Goal: Transaction & Acquisition: Register for event/course

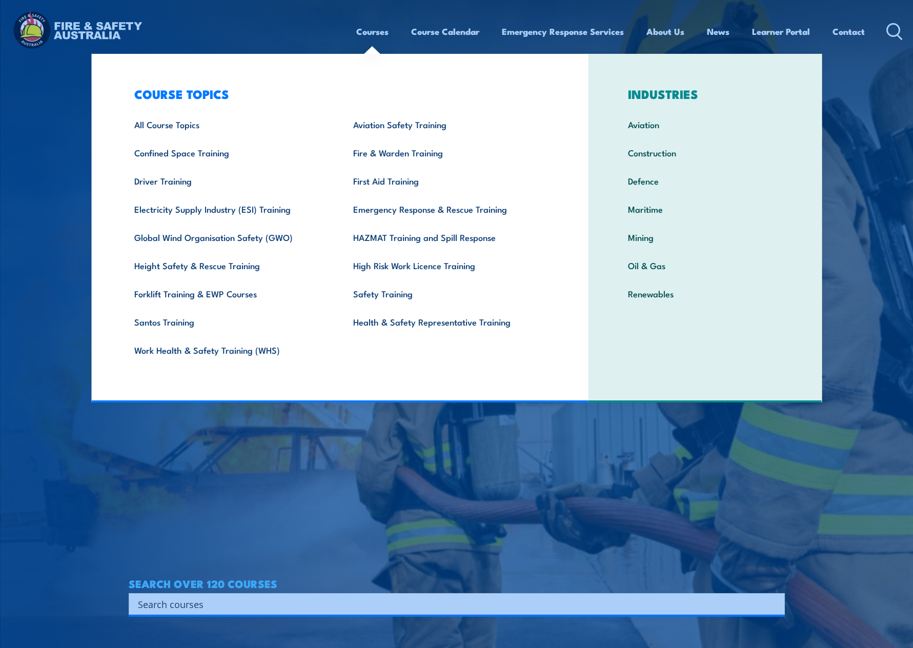
click at [364, 36] on link "Courses" at bounding box center [372, 31] width 32 height 27
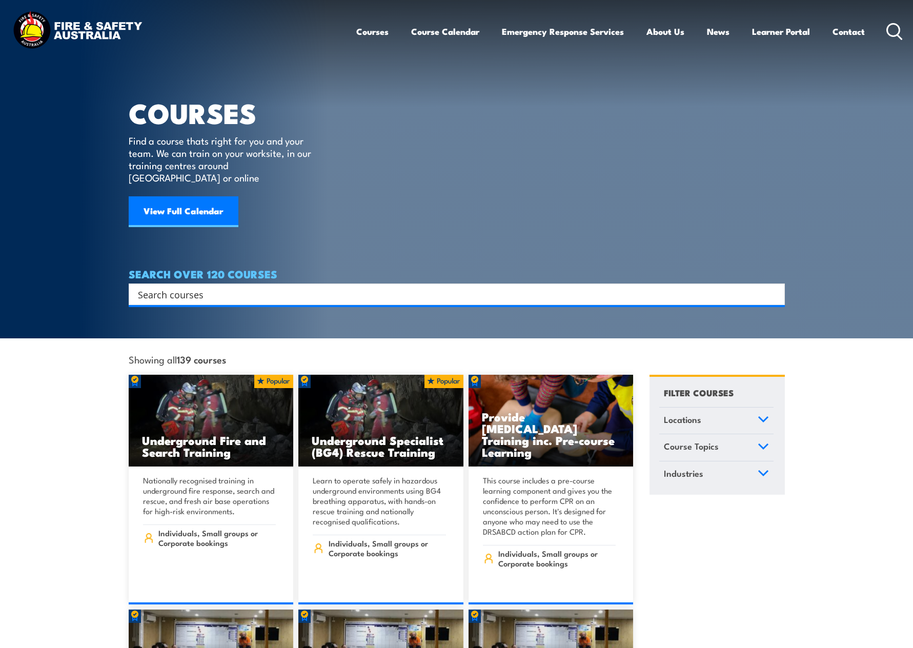
click at [217, 287] on input "Search input" at bounding box center [450, 294] width 624 height 15
type input "health"
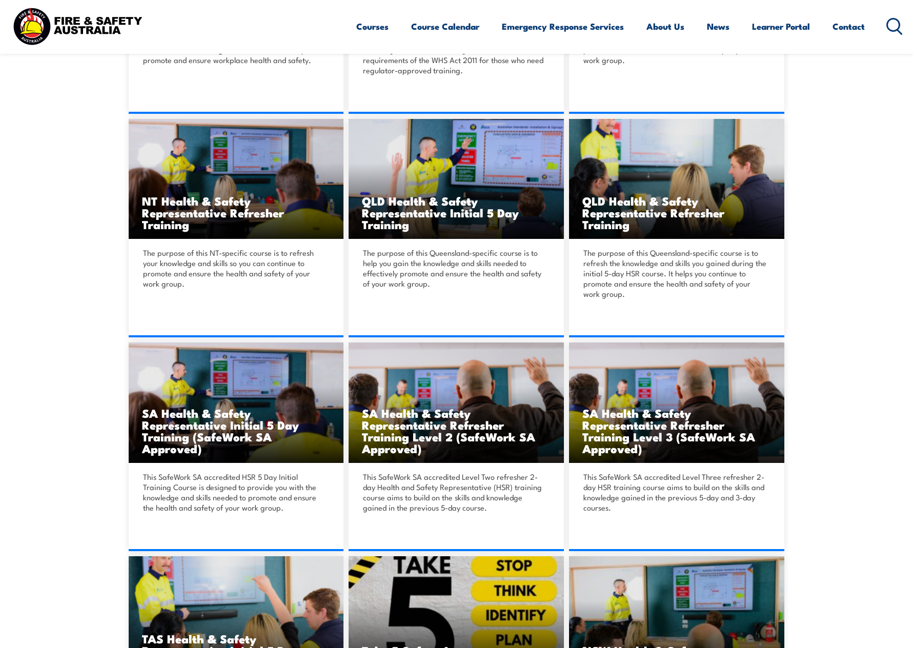
scroll to position [1529, 0]
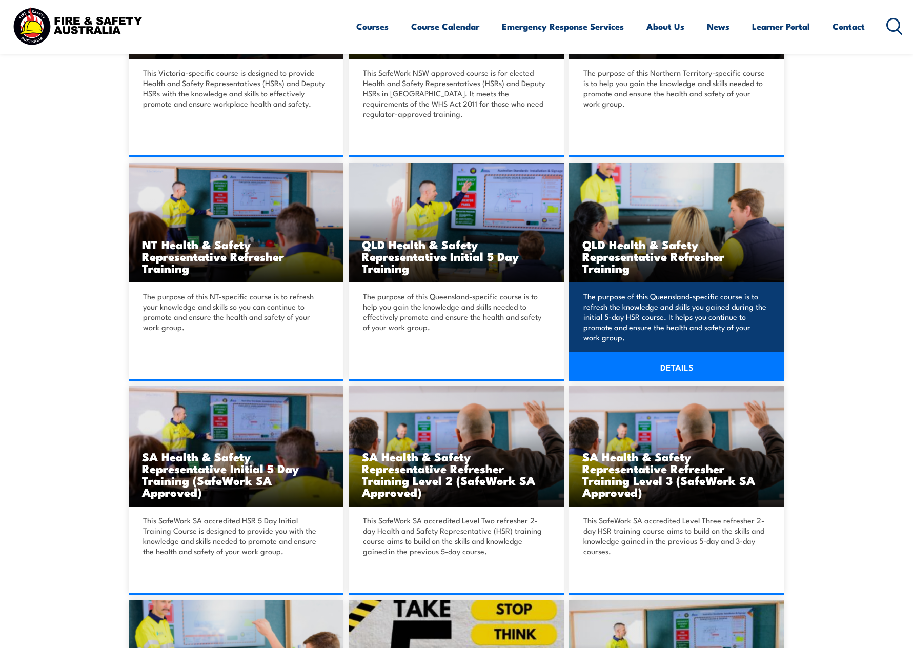
click at [678, 352] on link "DETAILS" at bounding box center [676, 366] width 215 height 29
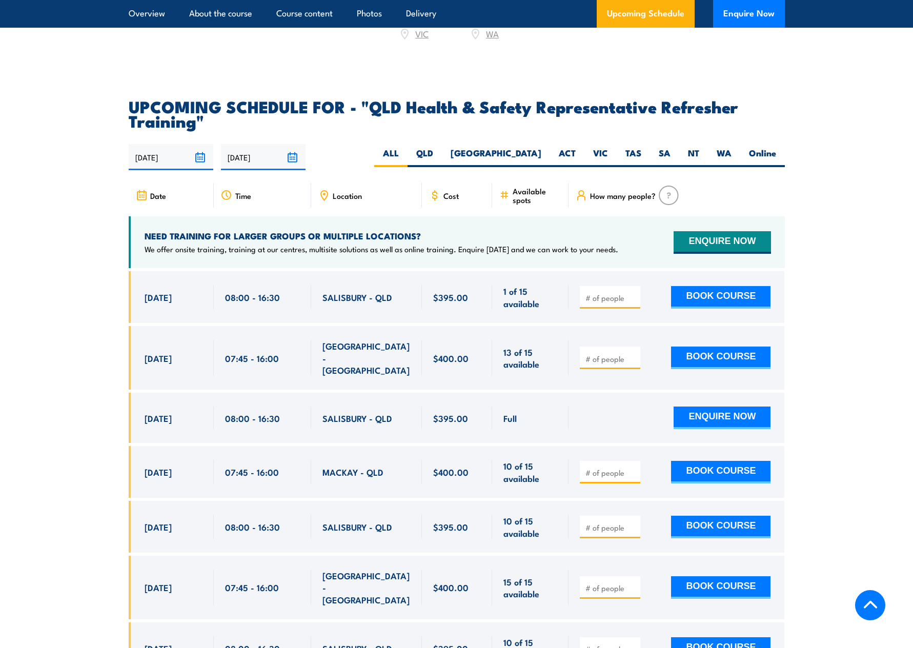
scroll to position [1691, 0]
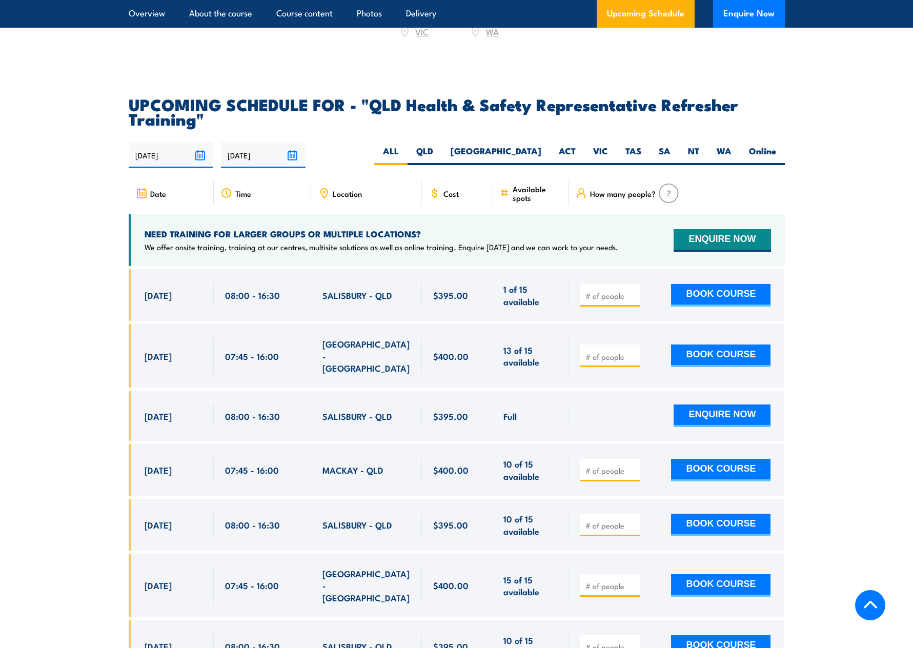
click at [595, 469] on input "number" at bounding box center [610, 470] width 51 height 10
type input "1"
click at [711, 467] on button "BOOK COURSE" at bounding box center [720, 470] width 99 height 23
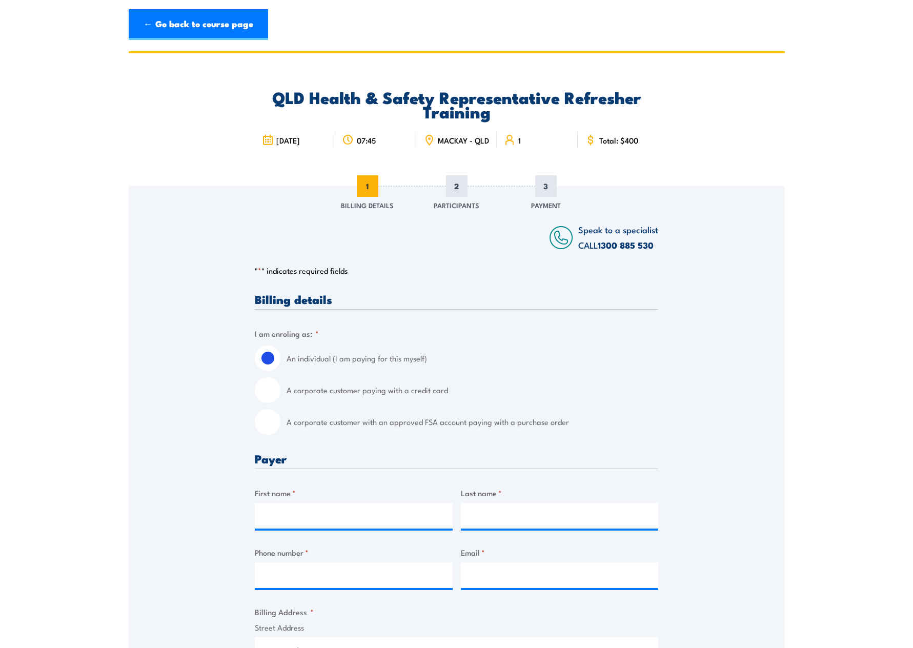
click at [268, 433] on input "A corporate customer with an approved FSA account paying with a purchase order" at bounding box center [268, 422] width 26 height 26
radio input "true"
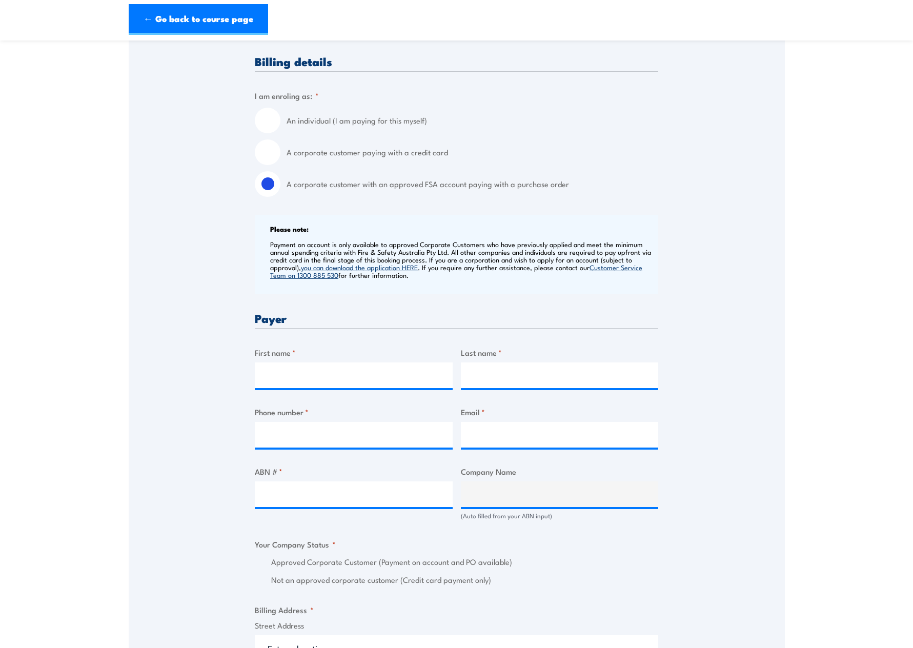
scroll to position [256, 0]
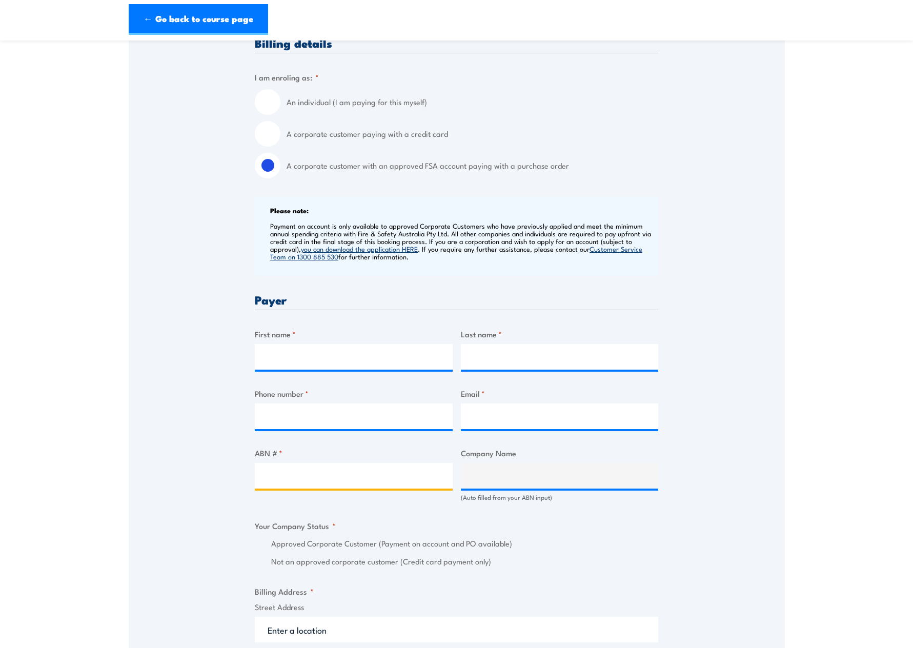
click at [337, 486] on input "ABN # *" at bounding box center [354, 476] width 198 height 26
type input "96061781753"
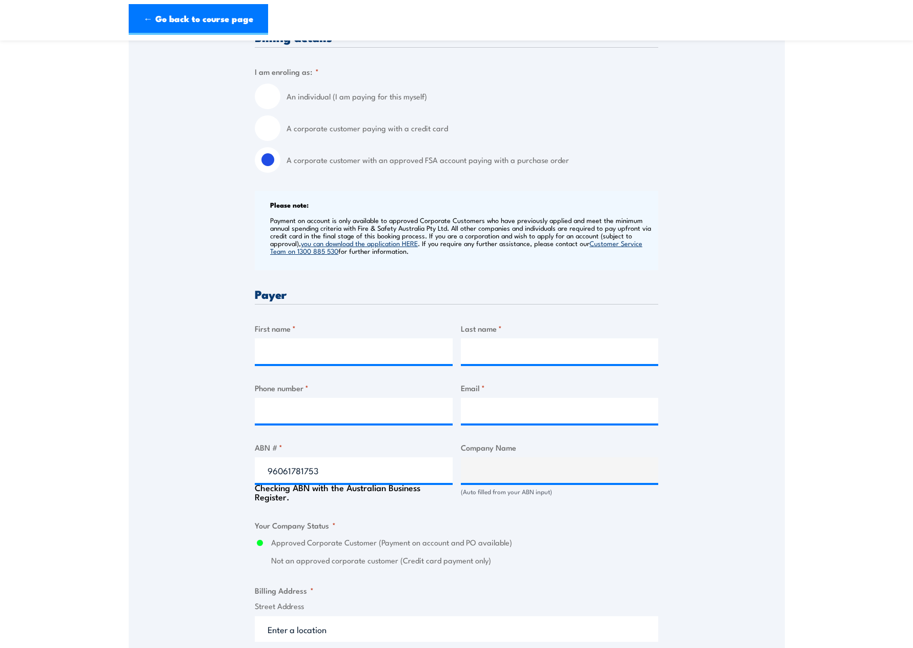
type input "AUSTCHROME PTY LTD"
radio input "true"
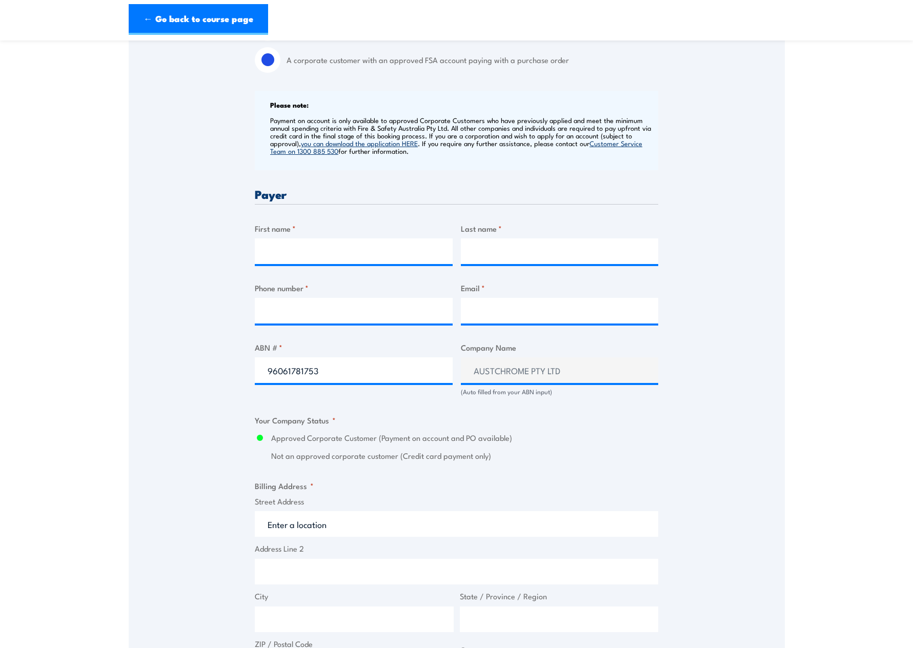
scroll to position [416, 0]
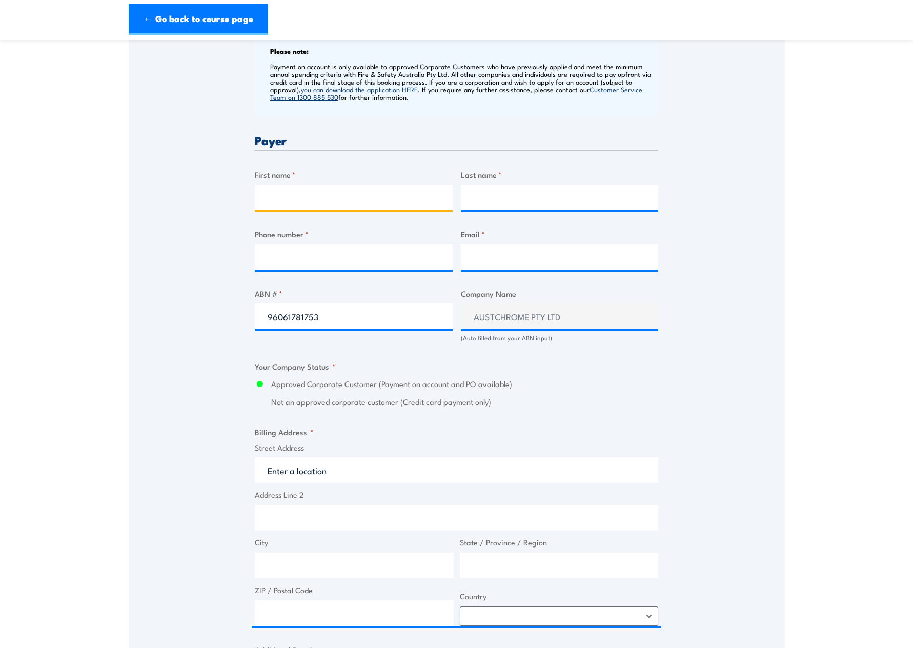
click at [347, 206] on input "First name *" at bounding box center [354, 198] width 198 height 26
type input "Wayne"
type input "Sammut"
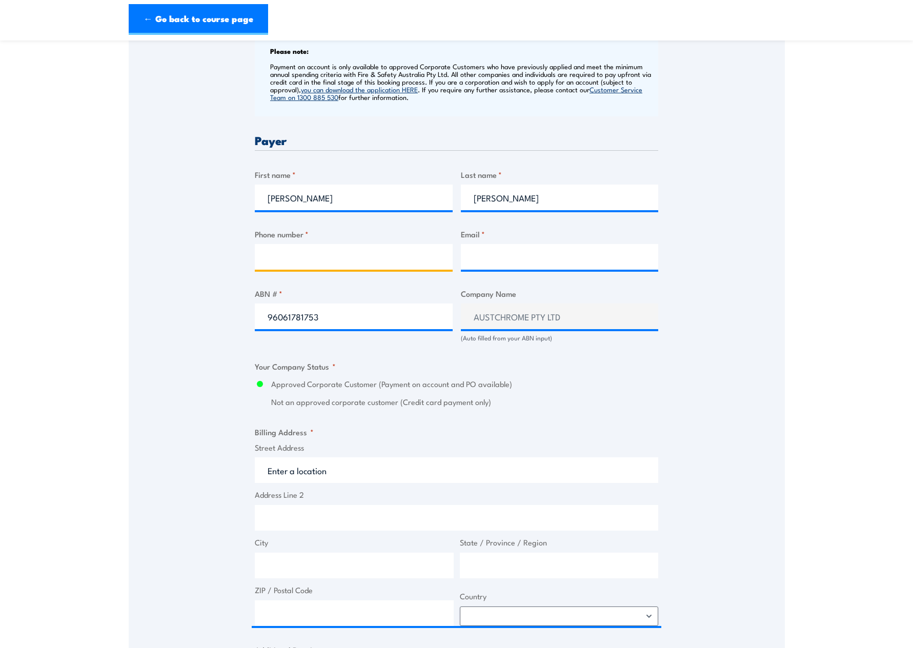
type input "0409993746"
type input "wayne.sammut@austchrome.com.au"
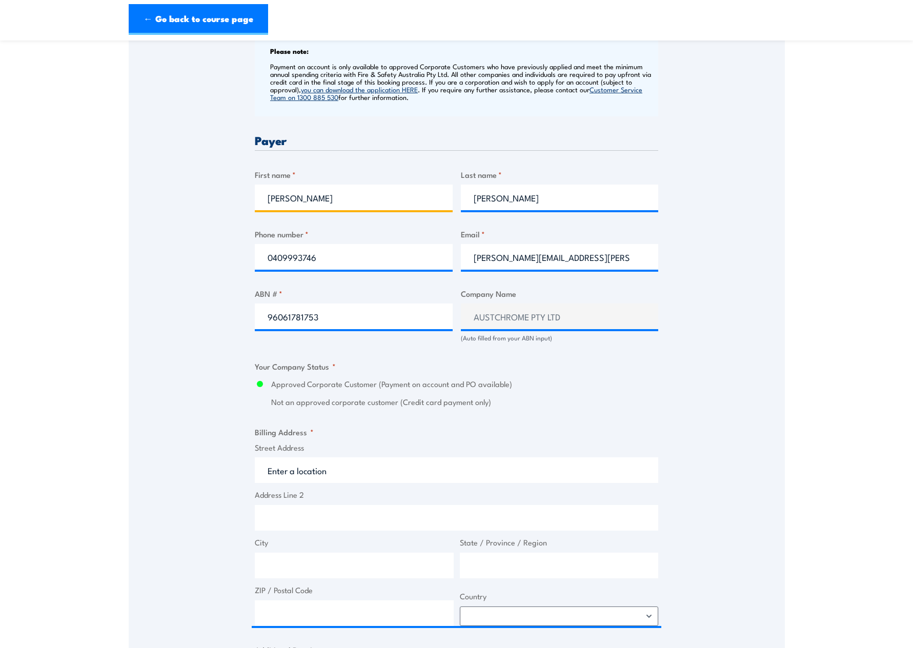
type input "Wayne"
drag, startPoint x: 630, startPoint y: 262, endPoint x: 416, endPoint y: 276, distance: 214.1
click at [416, 276] on div "Billing details I am enroling as: * An individual (I am paying for this myself)…" at bounding box center [456, 556] width 403 height 1356
type input "contactus@austchrome.com.au"
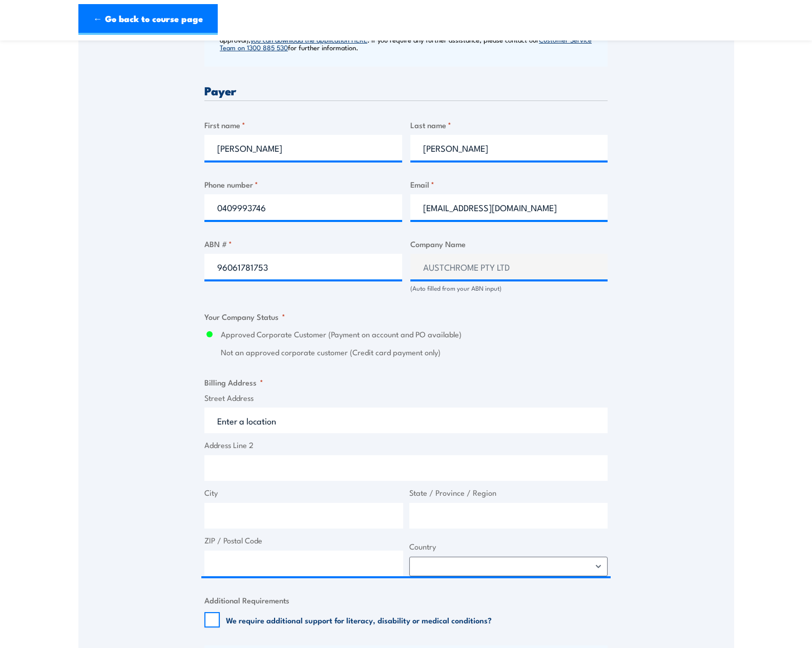
scroll to position [518, 0]
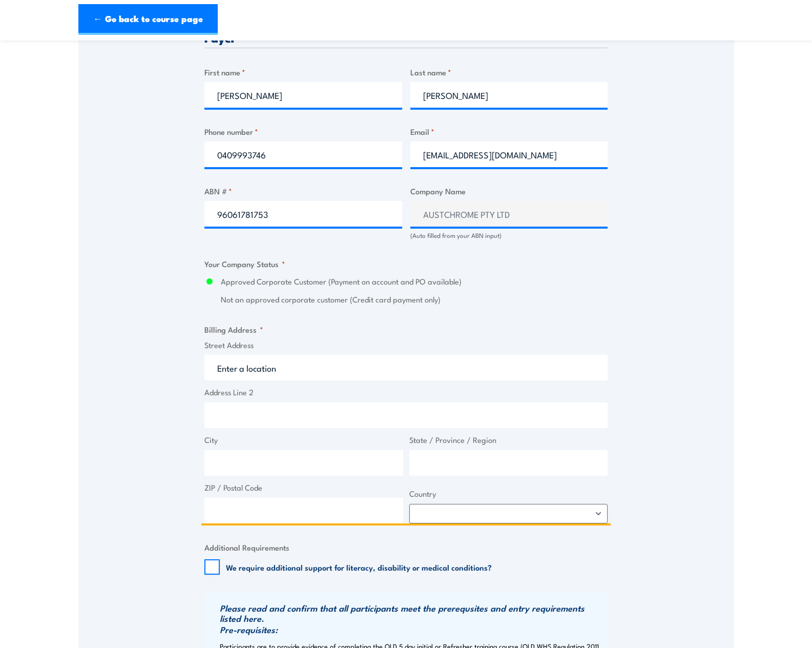
click at [360, 380] on input "Street Address" at bounding box center [405, 368] width 403 height 26
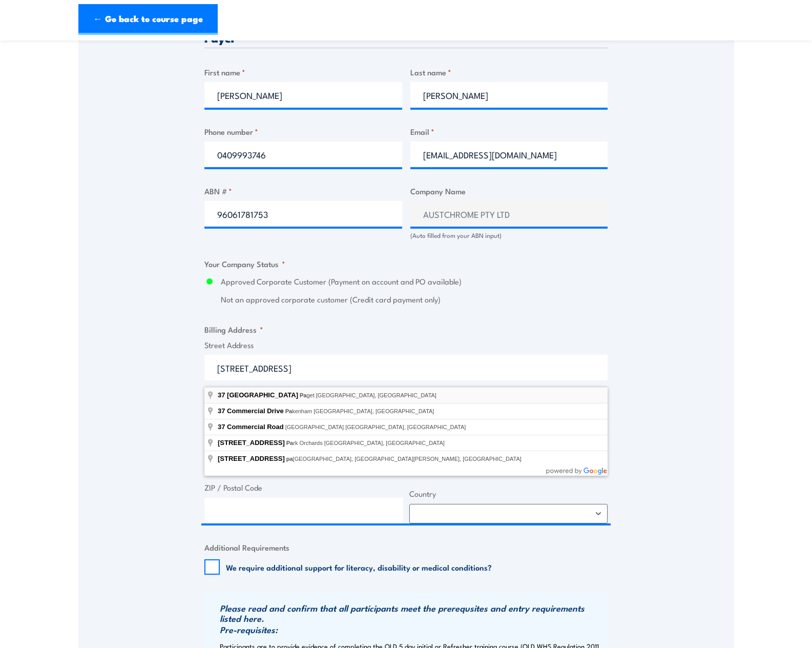
type input "37 Commercial Avenue, Paget QLD, Australia"
type input "37 Commercial Ave"
type input "Paget"
type input "[GEOGRAPHIC_DATA]"
type input "4740"
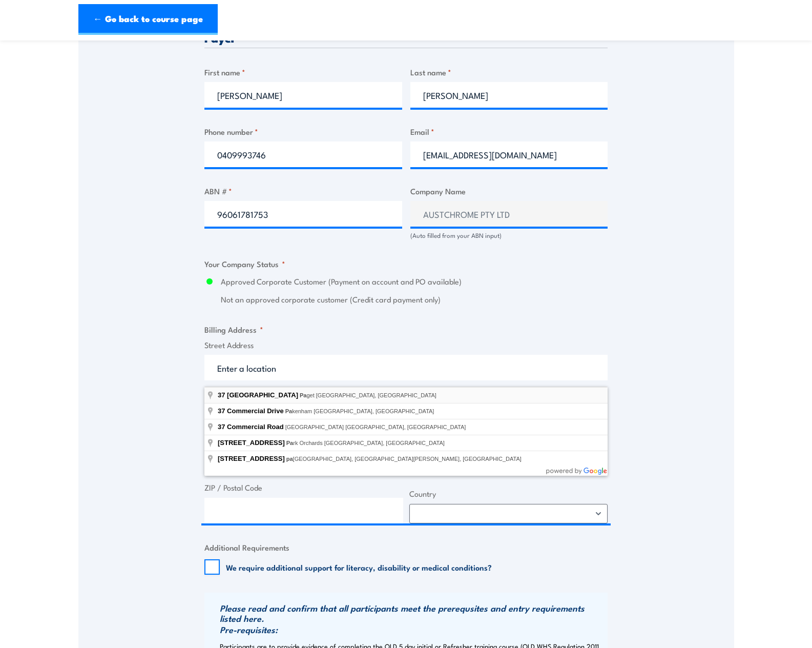
select select "Australia"
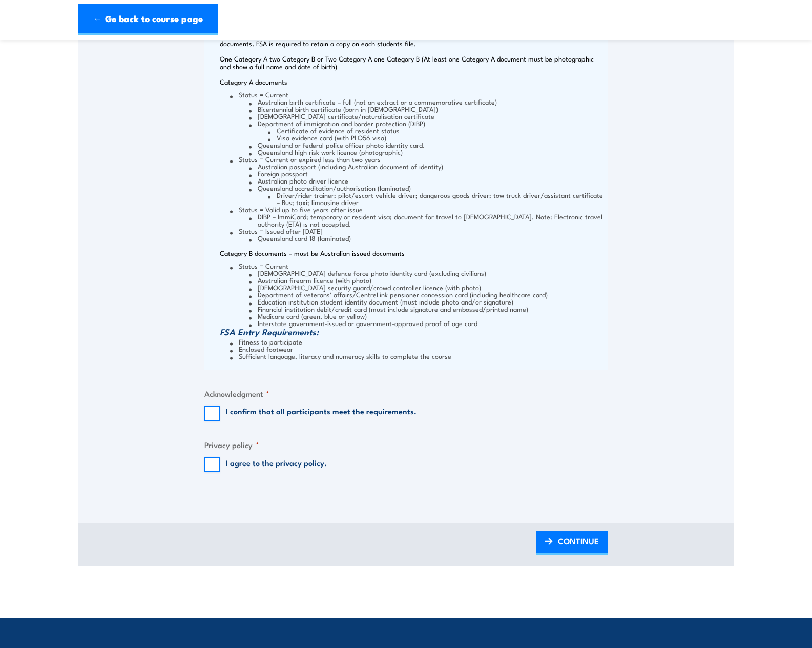
scroll to position [1184, 0]
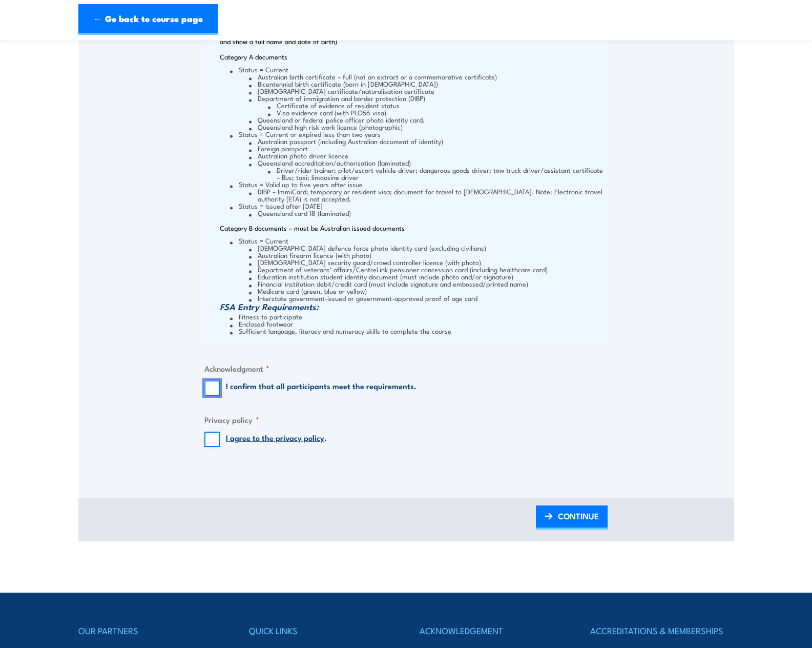
click at [208, 391] on input "I confirm that all participants meet the requirements." at bounding box center [211, 387] width 15 height 15
checkbox input "true"
click at [217, 445] on input "I agree to the privacy policy ." at bounding box center [211, 439] width 15 height 15
checkbox input "true"
click at [571, 523] on span "CONTINUE" at bounding box center [578, 515] width 41 height 27
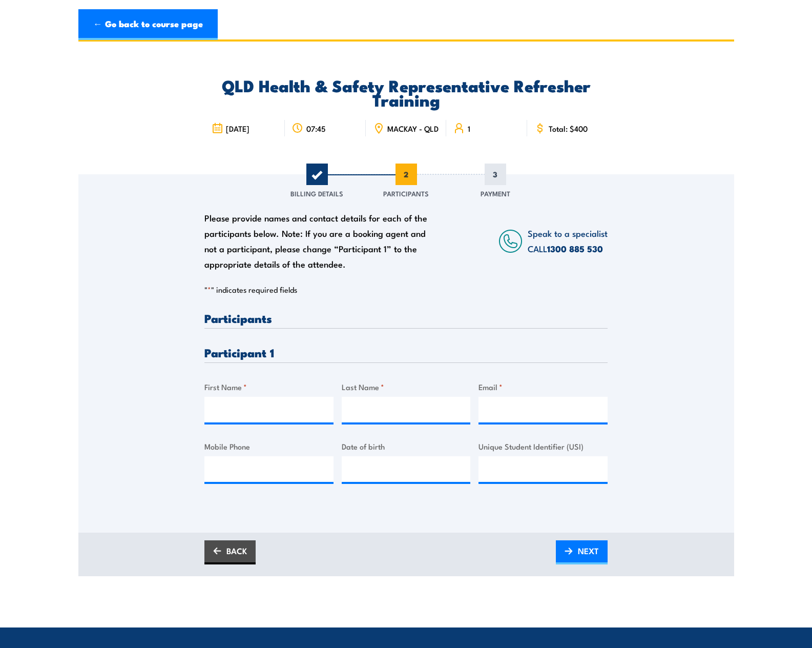
scroll to position [0, 0]
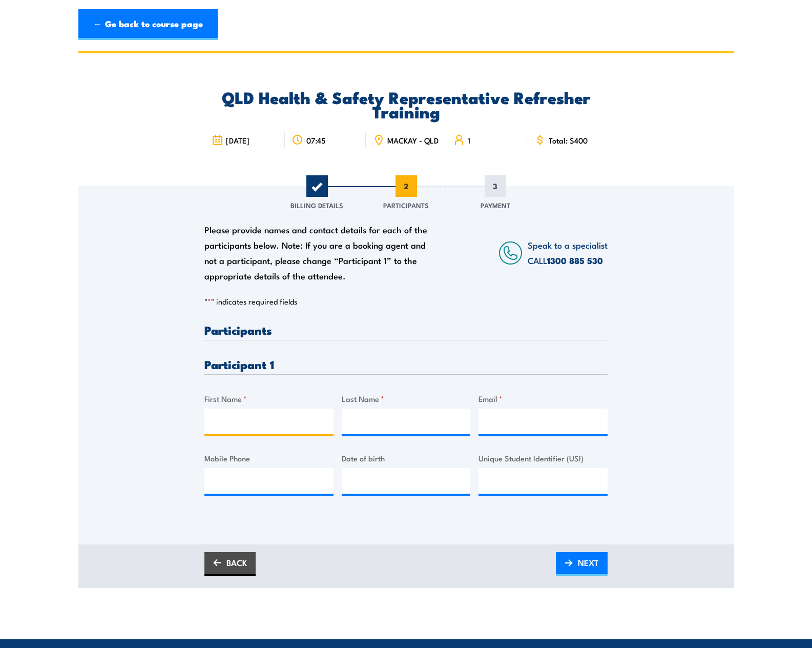
click at [285, 434] on input "First Name *" at bounding box center [268, 421] width 129 height 26
type input "Shane"
type input "Magill"
click at [501, 480] on input "Unique Student Identifier (USI)" at bounding box center [543, 481] width 129 height 26
paste input "SNCRRDG4PF"
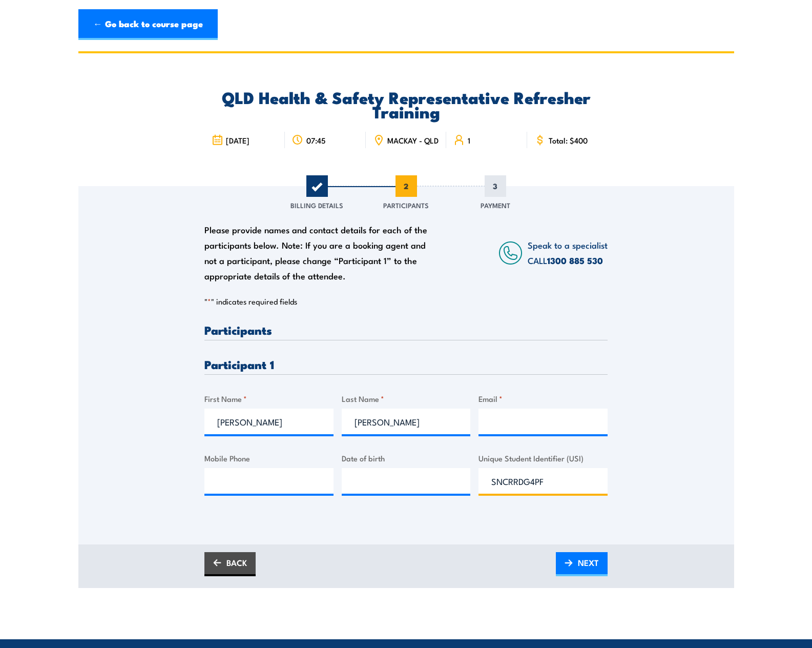
type input "SNCRRDG4PF"
click at [513, 429] on input "Email *" at bounding box center [543, 421] width 129 height 26
paste input "Shane.magill@yahoo.com.au"
type input "Shane.magill@yahoo.com.au"
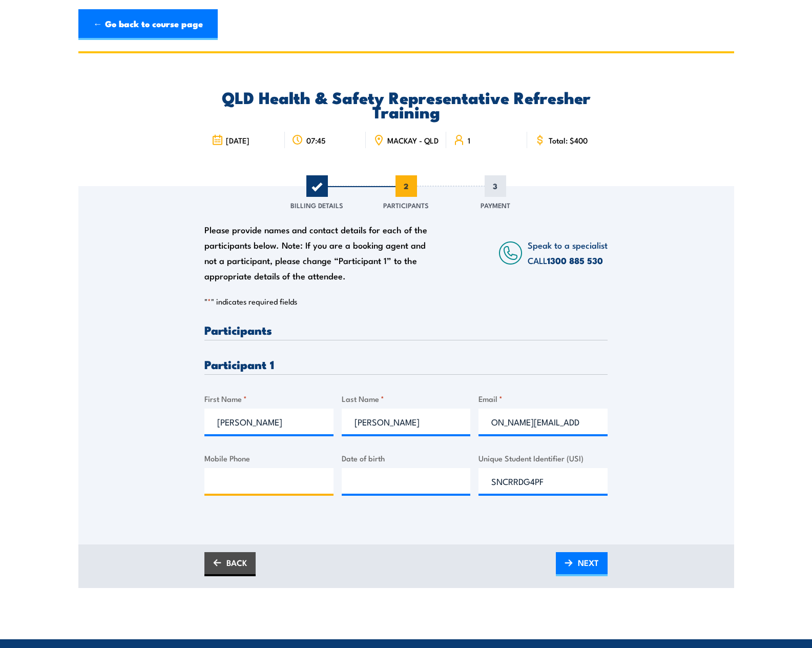
scroll to position [0, 0]
click at [261, 485] on input "Mobile Phone" at bounding box center [268, 481] width 129 height 26
type input "0434399881"
type input "__/__/____"
click at [374, 485] on input "__/__/____" at bounding box center [406, 481] width 129 height 26
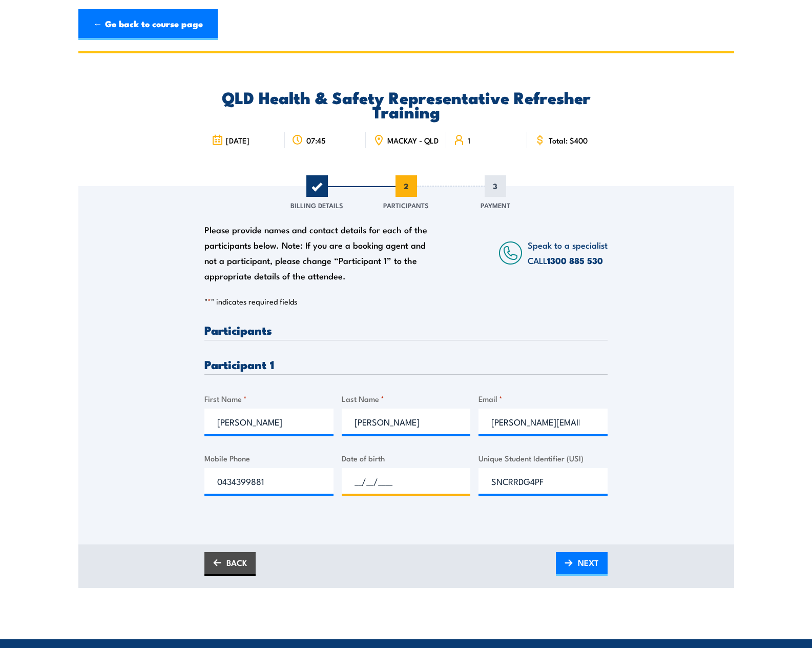
click at [365, 483] on input "__/__/____" at bounding box center [406, 481] width 129 height 26
type input "27/08/1975"
click at [586, 567] on span "NEXT" at bounding box center [588, 562] width 21 height 27
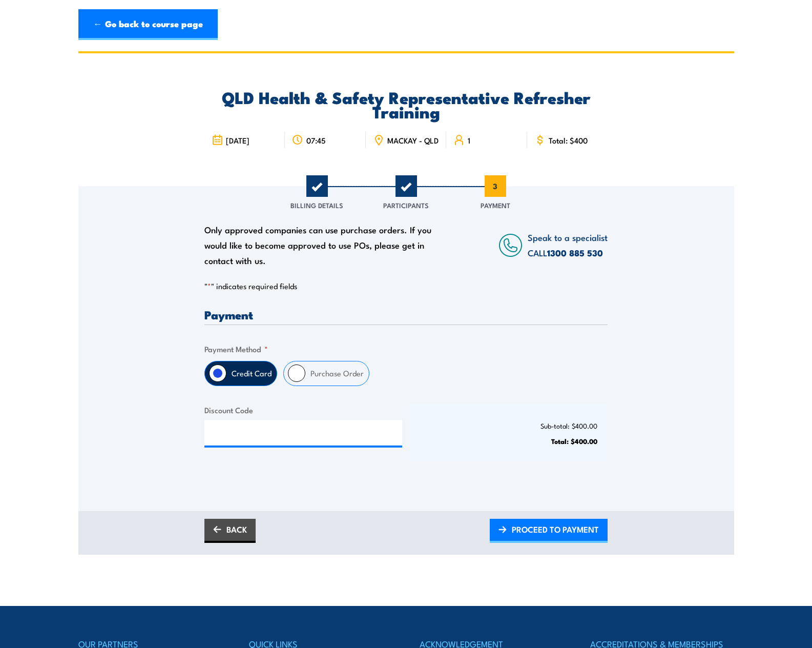
click at [300, 380] on input "Purchase Order" at bounding box center [296, 372] width 17 height 17
radio input "true"
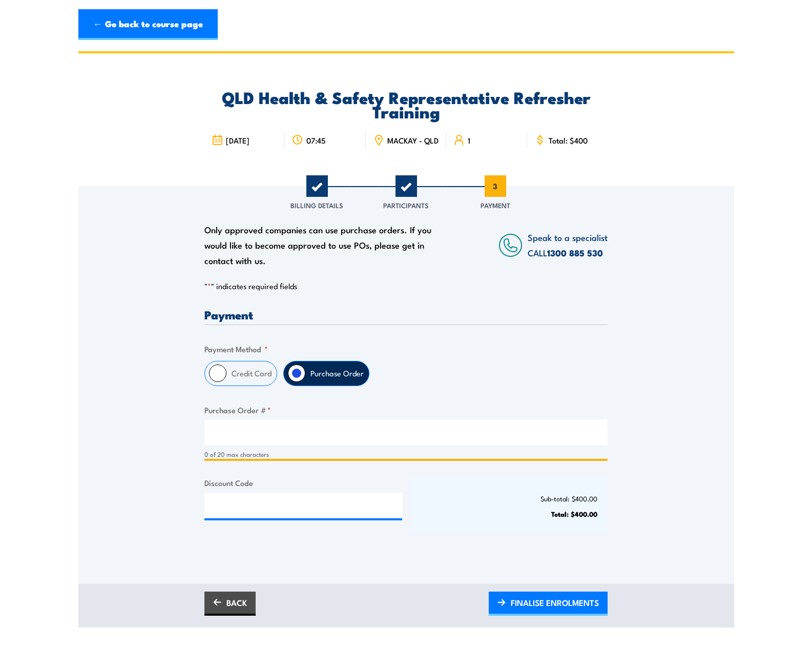
click at [255, 439] on input "Purchase Order # *" at bounding box center [405, 433] width 403 height 26
paste input "PO000013982"
type input "PO000013982"
click at [436, 501] on p "Sub-total: $400.00" at bounding box center [509, 499] width 177 height 8
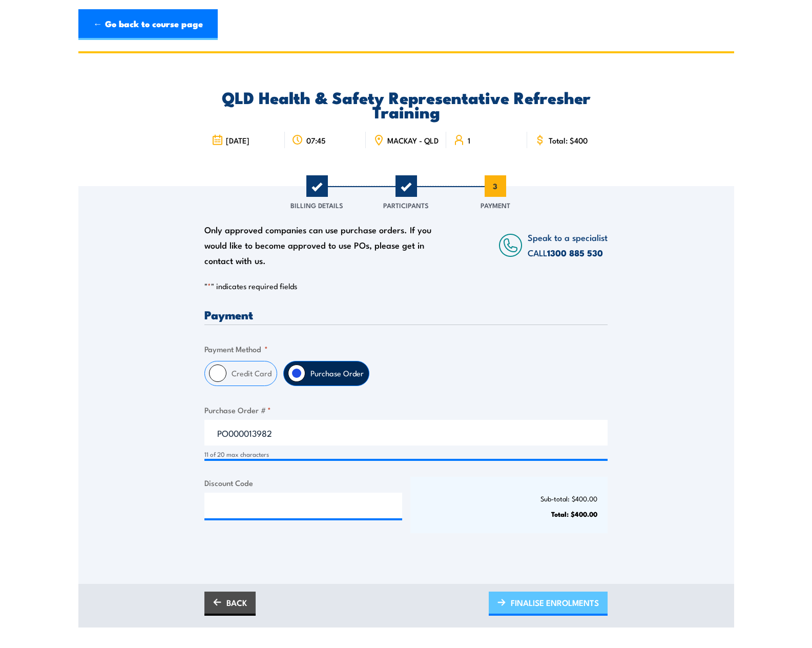
click at [554, 608] on span "FINALISE ENROLMENTS" at bounding box center [555, 602] width 88 height 27
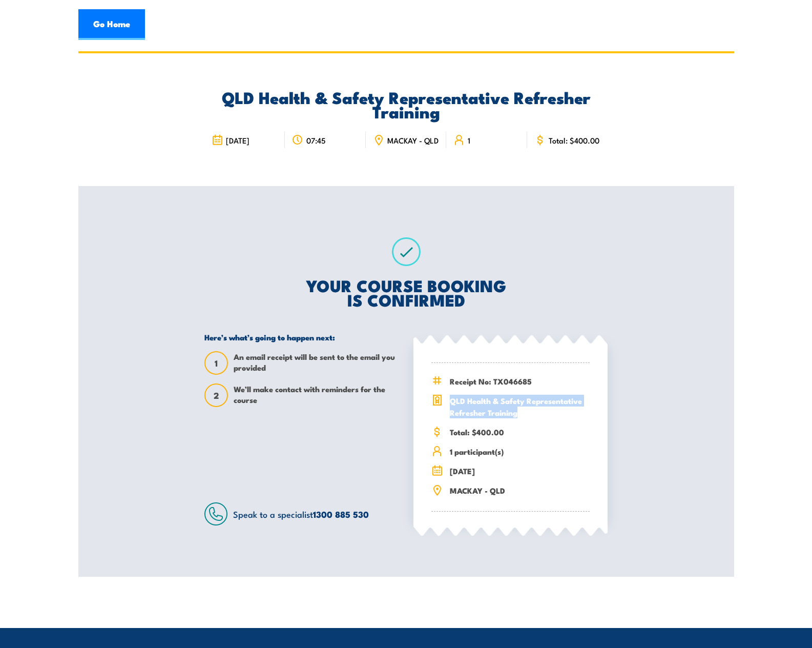
drag, startPoint x: 450, startPoint y: 406, endPoint x: 518, endPoint y: 417, distance: 69.1
click at [518, 417] on span "QLD Health & Safety Representative Refresher Training" at bounding box center [520, 407] width 140 height 24
copy span "QLD Health & Safety Representative Refresher Training"
click at [68, 107] on section "QLD Health & Safety Representative Refresher Training 19 September 2025 07:45 M…" at bounding box center [406, 313] width 812 height 525
click at [103, 31] on link "Go Home" at bounding box center [111, 24] width 67 height 31
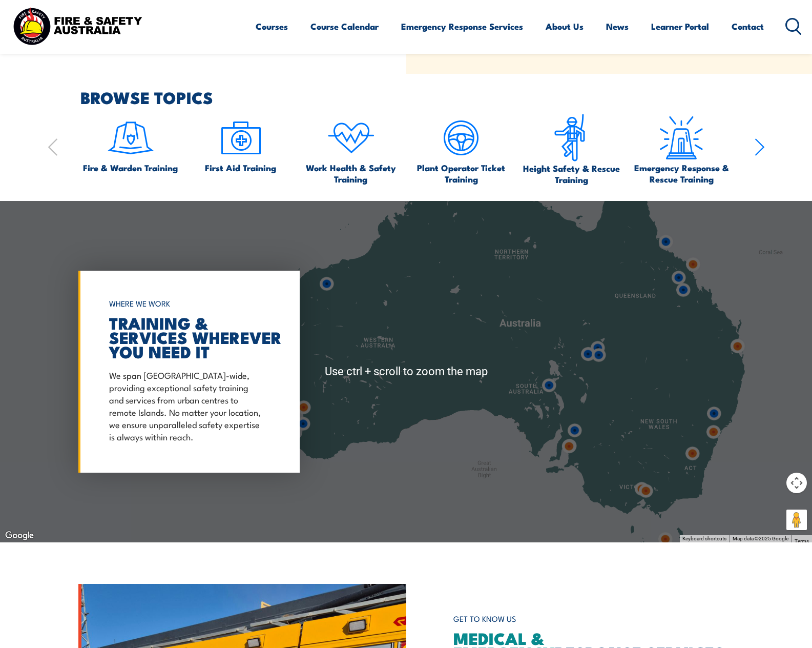
scroll to position [871, 0]
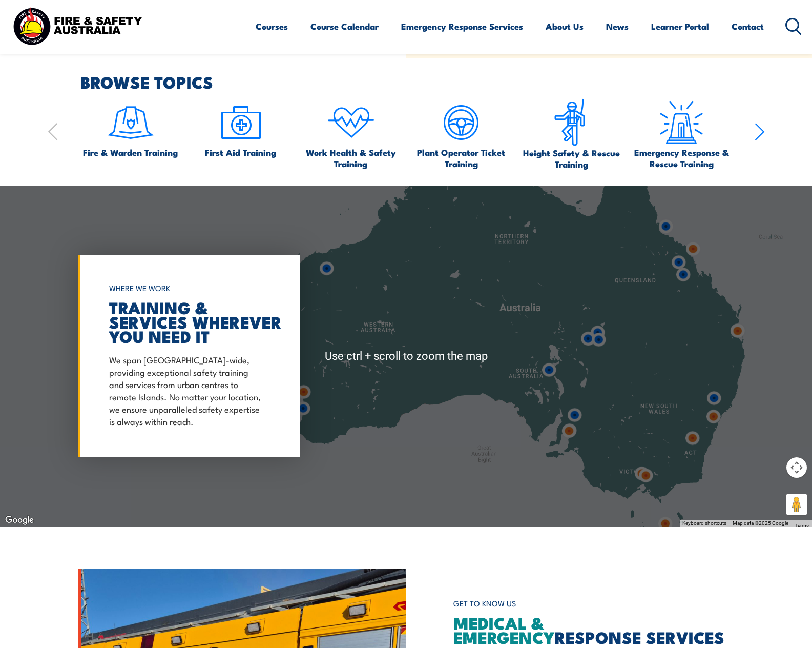
click at [683, 277] on img at bounding box center [683, 274] width 19 height 19
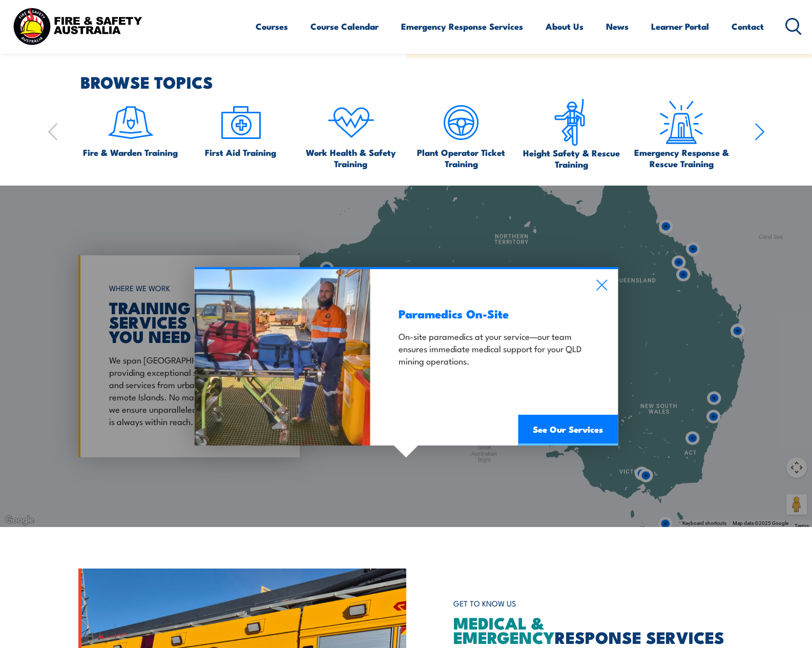
click at [763, 291] on div "Paramedics On-Site On-site paramedics at your service—our team ensures immediat…" at bounding box center [406, 356] width 812 height 341
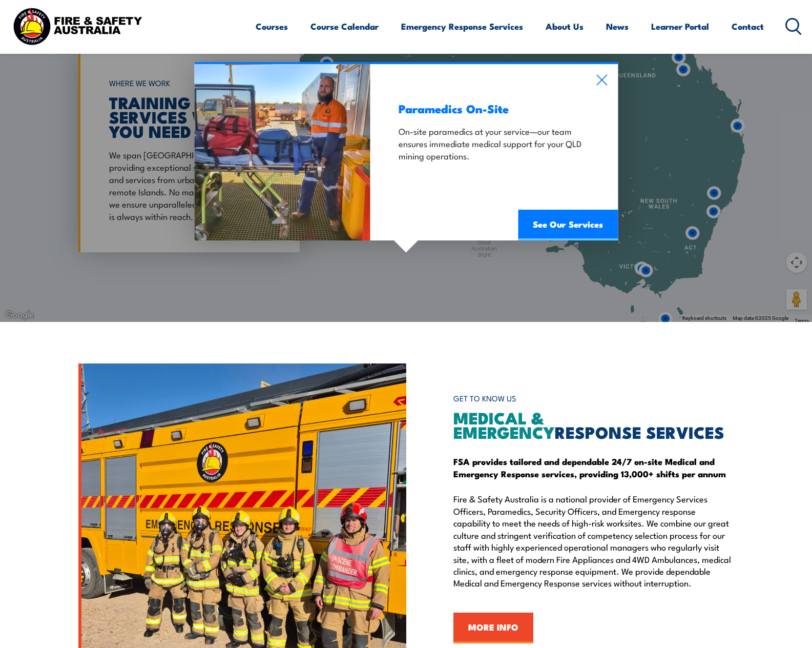
scroll to position [974, 0]
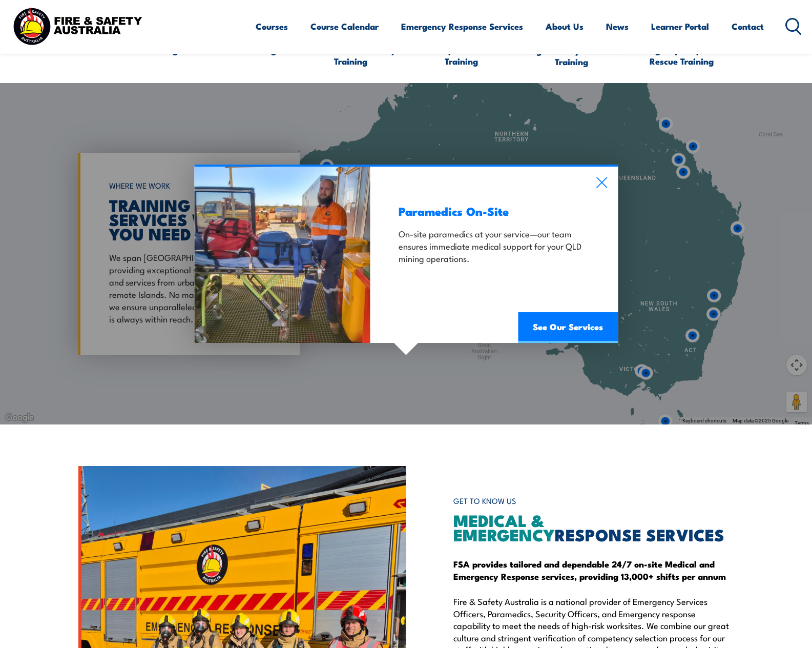
click at [681, 158] on div "Paramedics On-Site On-site paramedics at your service—our team ensures immediat…" at bounding box center [406, 253] width 812 height 341
click at [605, 180] on icon at bounding box center [602, 182] width 12 height 11
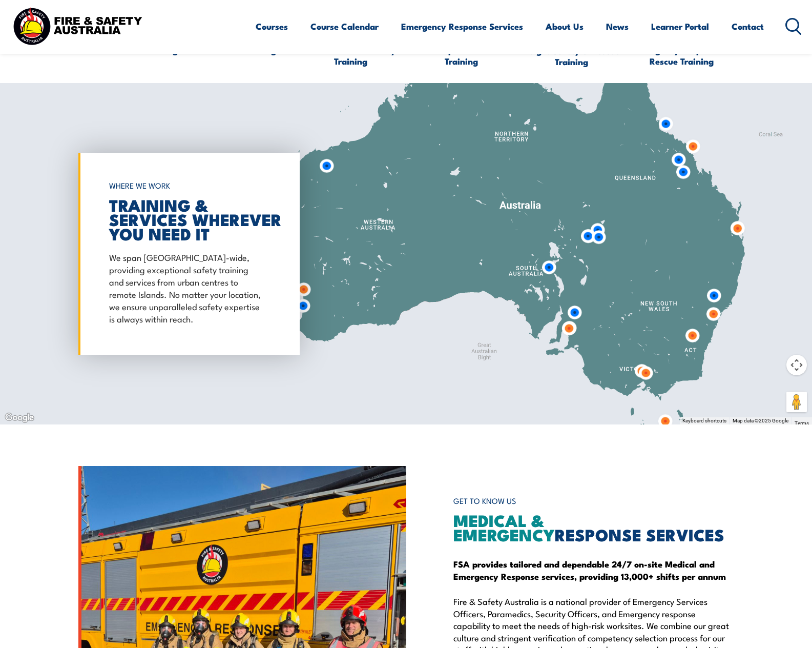
click at [694, 147] on img at bounding box center [693, 146] width 19 height 19
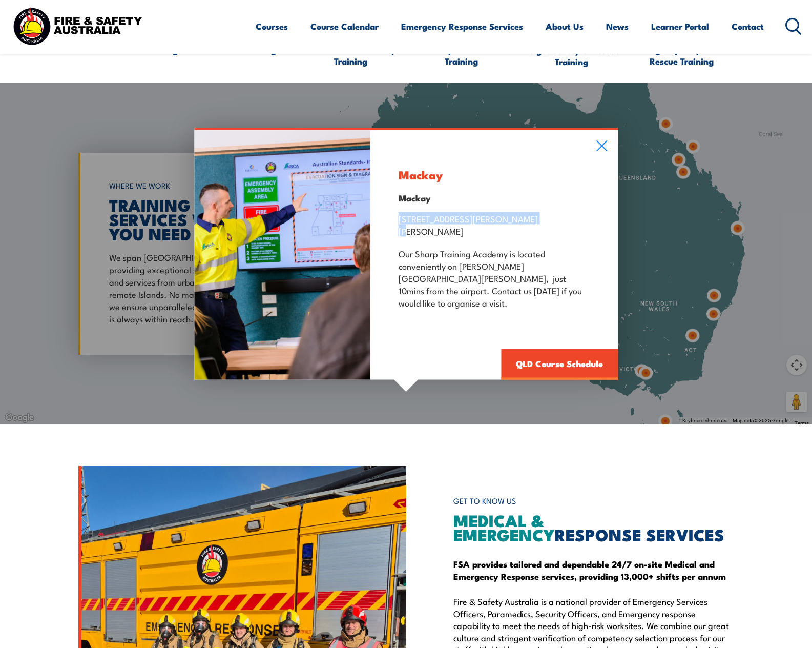
drag, startPoint x: 398, startPoint y: 231, endPoint x: 538, endPoint y: 232, distance: 140.4
click at [538, 232] on div "Mackay Mackay [STREET_ADDRESS][PERSON_NAME][PERSON_NAME] Our [GEOGRAPHIC_DATA] …" at bounding box center [495, 255] width 248 height 250
copy p "[STREET_ADDRESS][PERSON_NAME][PERSON_NAME]"
